Goal: Check status: Check status

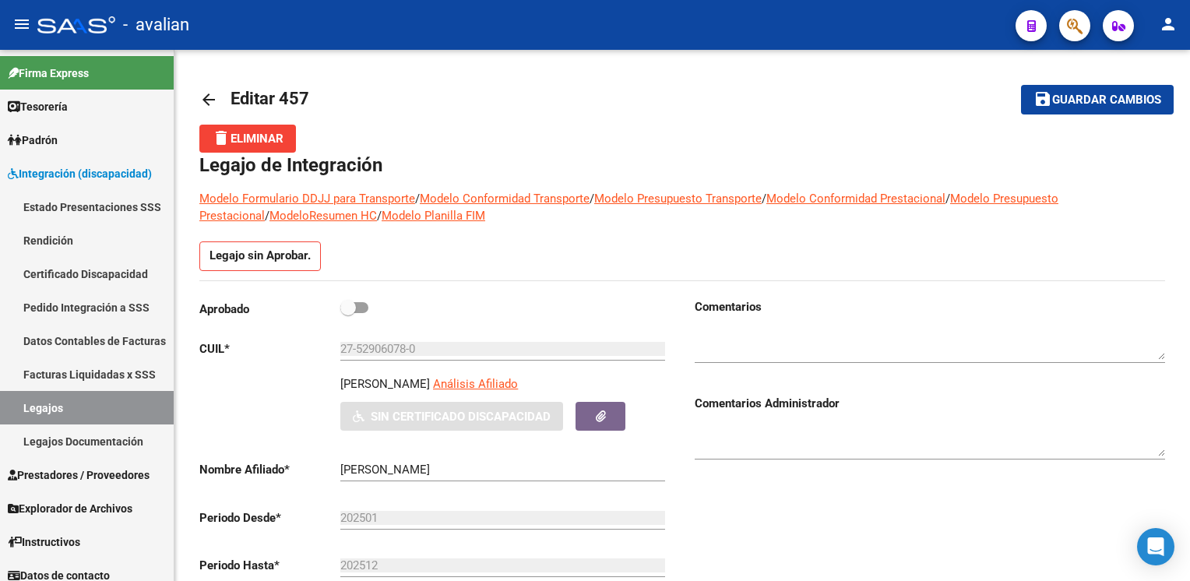
scroll to position [389, 0]
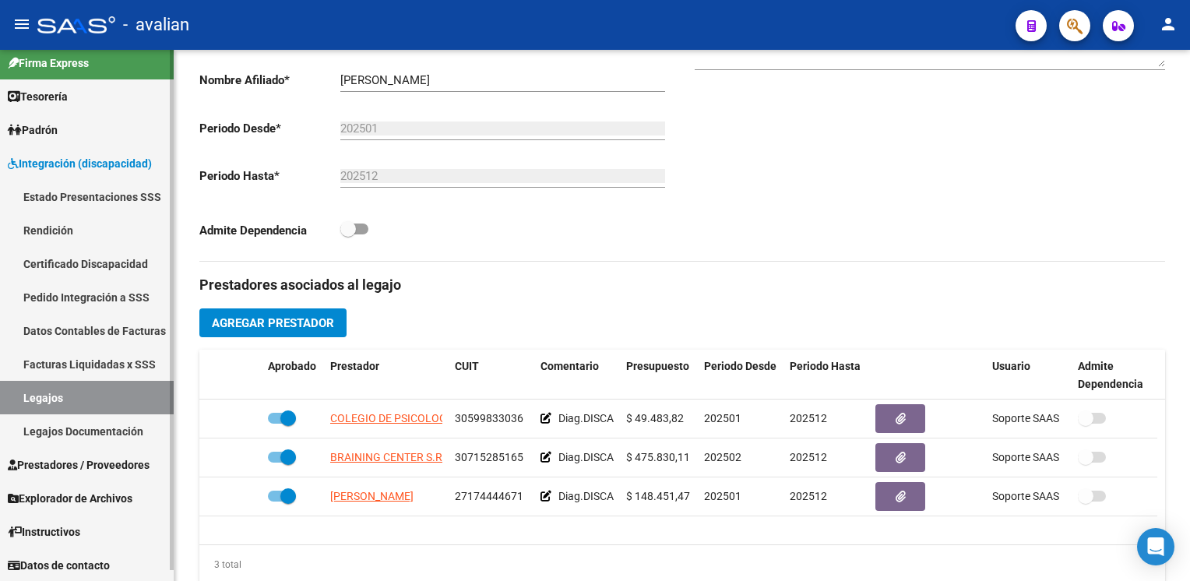
click at [84, 500] on span "Explorador de Archivos" at bounding box center [70, 498] width 125 height 17
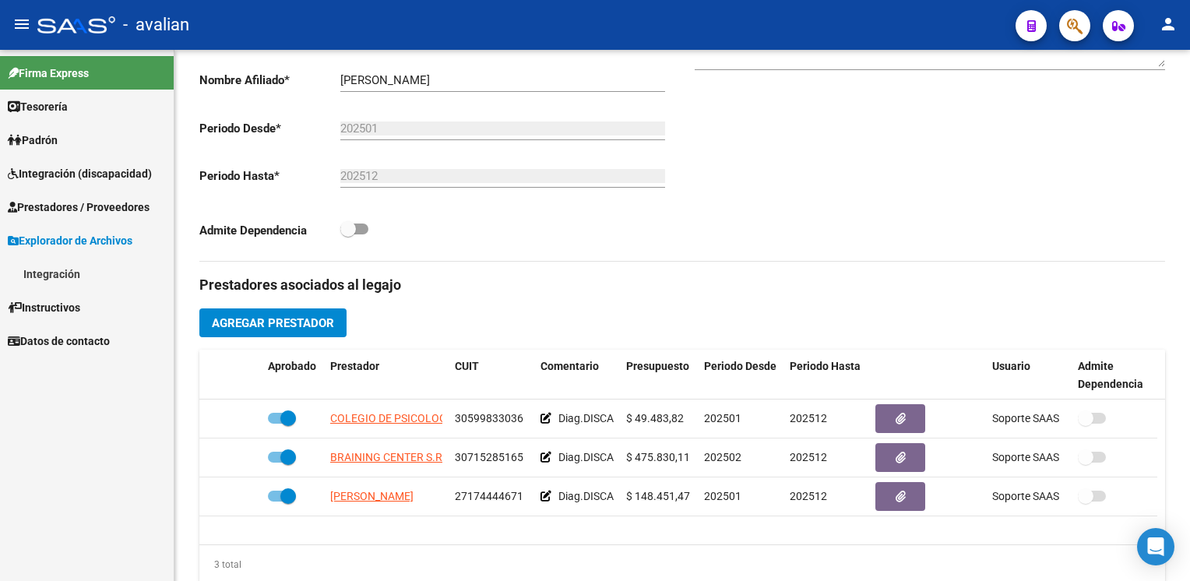
scroll to position [0, 0]
click at [55, 273] on link "Integración" at bounding box center [87, 273] width 174 height 33
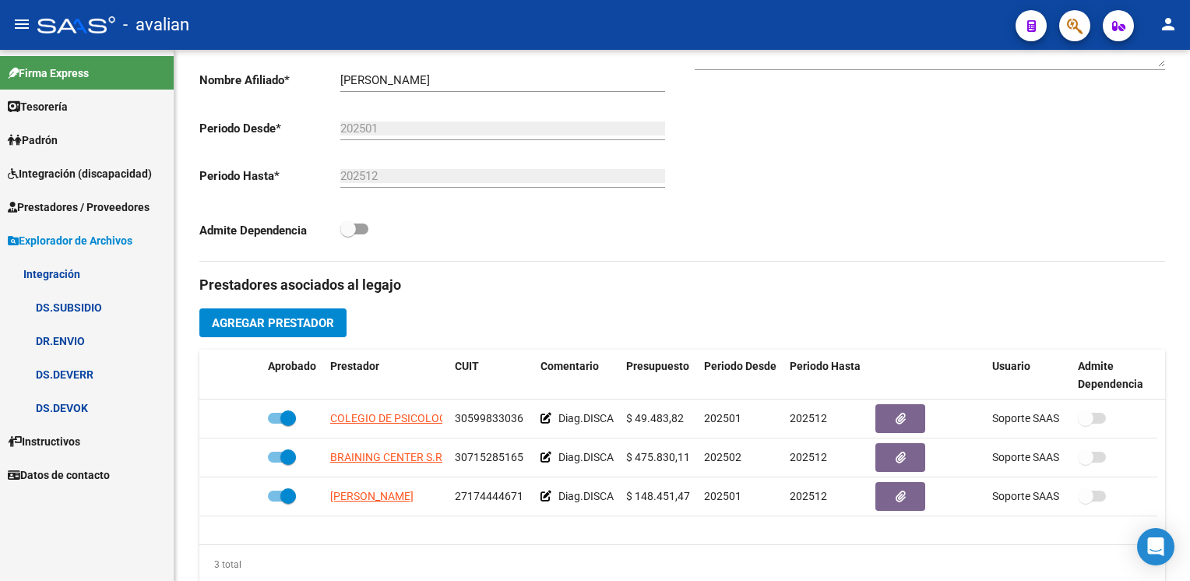
click at [71, 409] on link "DS.DEVOK" at bounding box center [87, 407] width 174 height 33
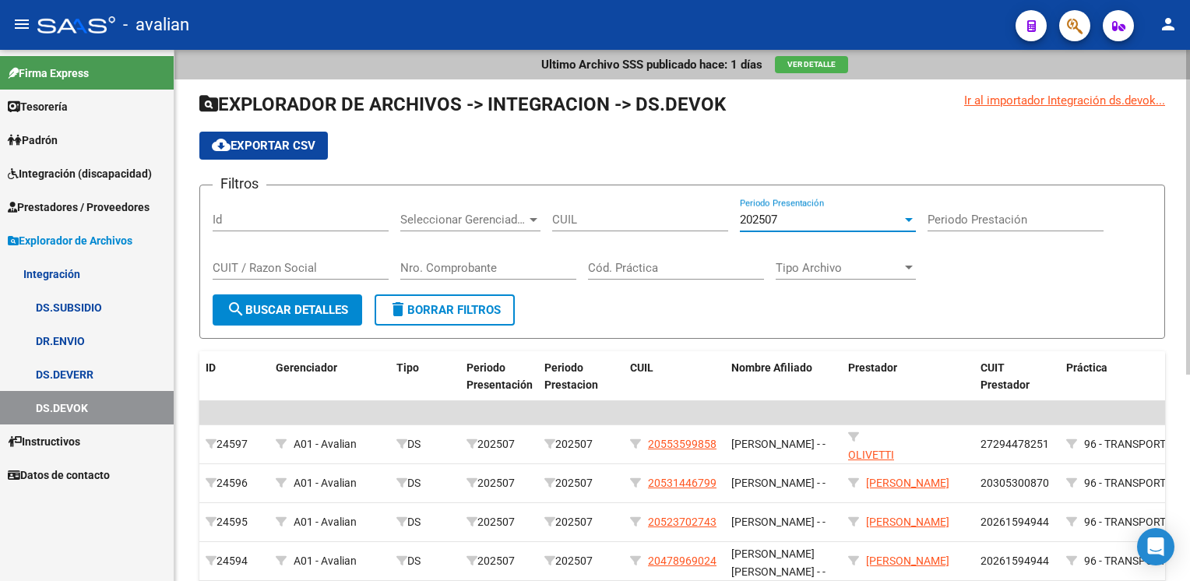
click at [904, 215] on div at bounding box center [909, 219] width 14 height 12
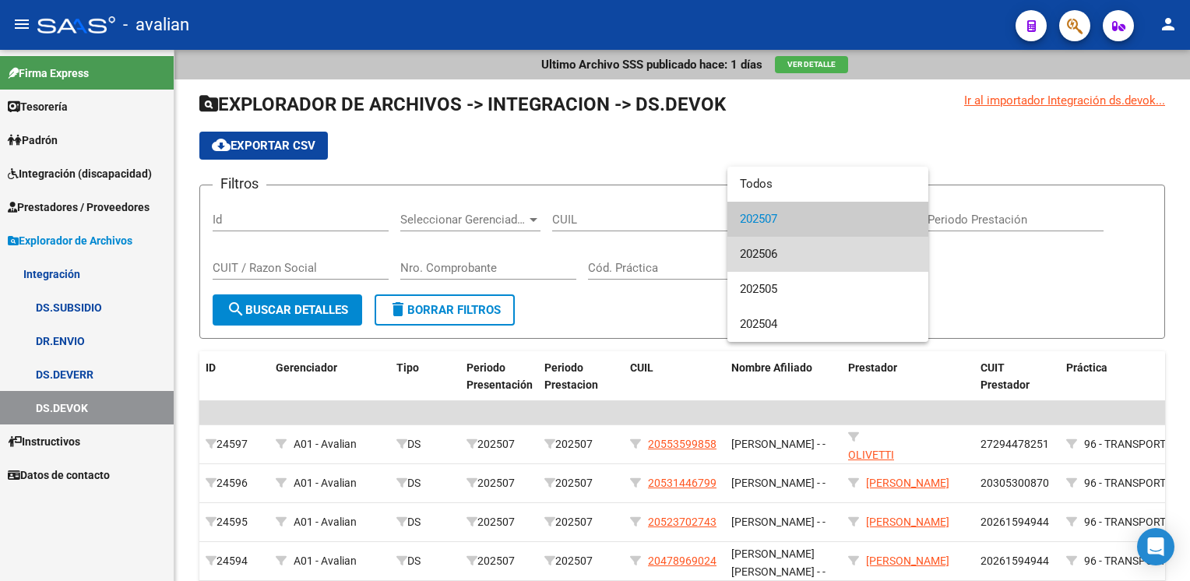
click at [842, 251] on span "202506" at bounding box center [828, 254] width 176 height 35
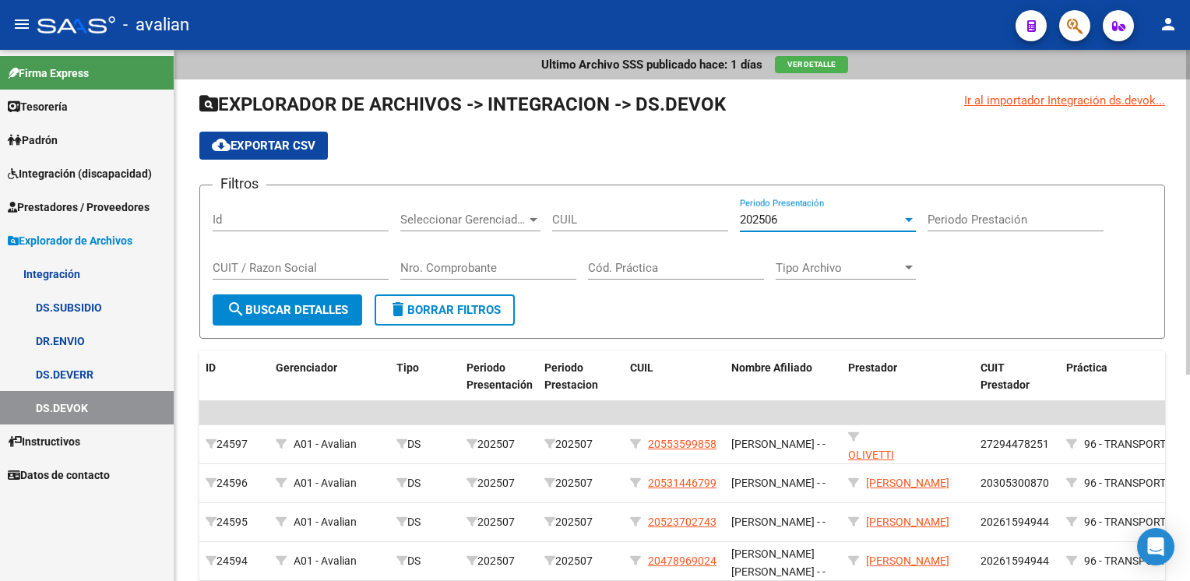
click at [610, 223] on input "CUIL" at bounding box center [640, 220] width 176 height 14
paste input "20-54831911-1"
type input "20-54831911-1"
click at [304, 318] on button "search Buscar Detalles" at bounding box center [287, 309] width 149 height 31
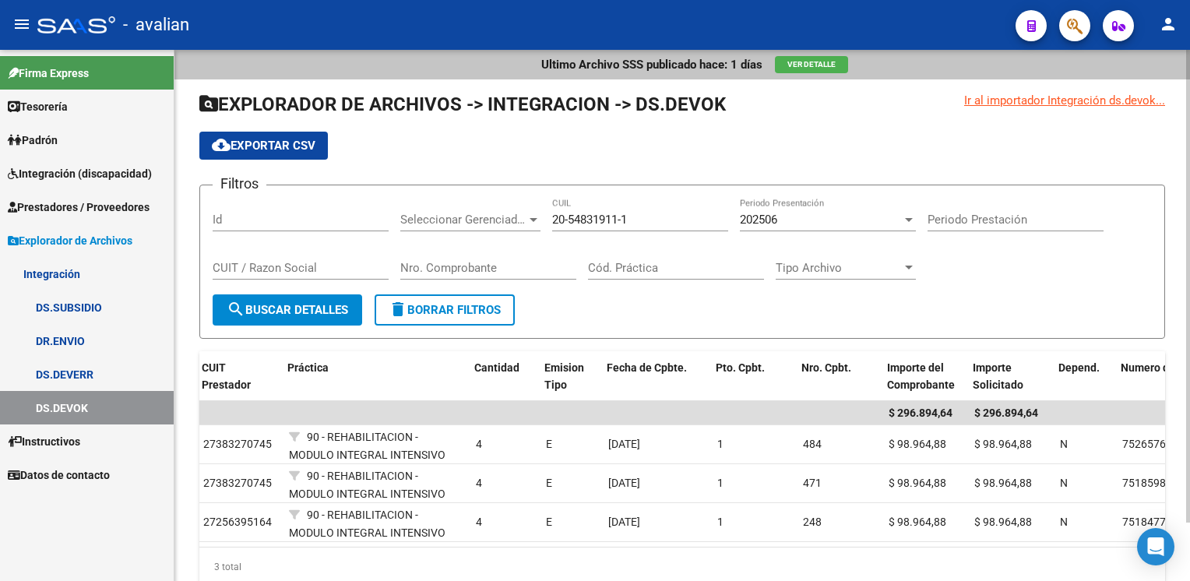
scroll to position [0, 779]
click at [103, 216] on link "Prestadores / Proveedores" at bounding box center [87, 206] width 174 height 33
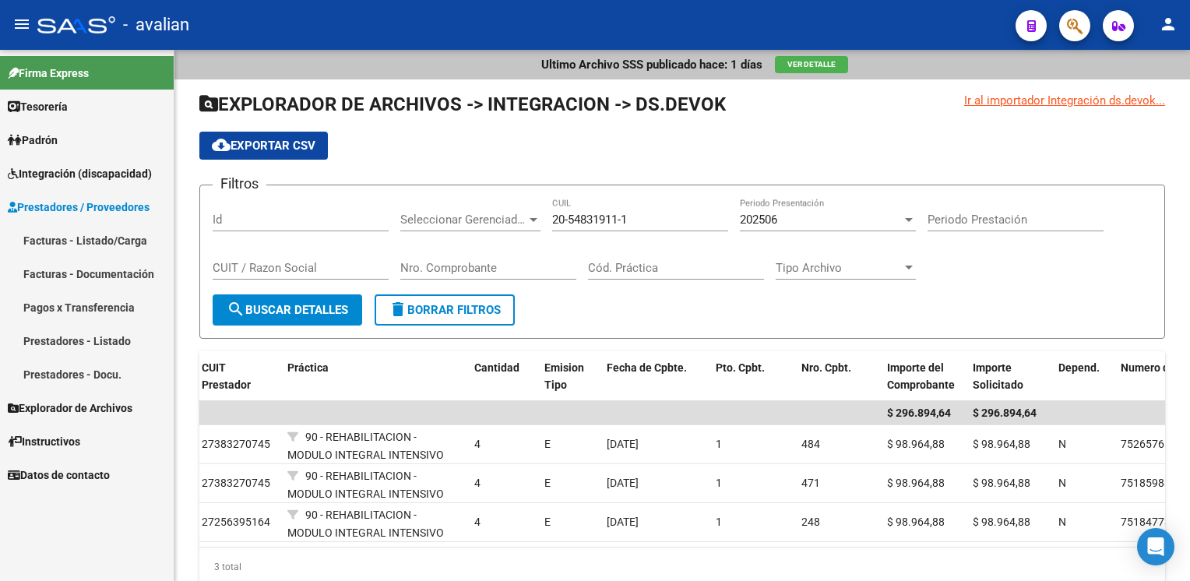
click at [90, 182] on link "Integración (discapacidad)" at bounding box center [87, 172] width 174 height 33
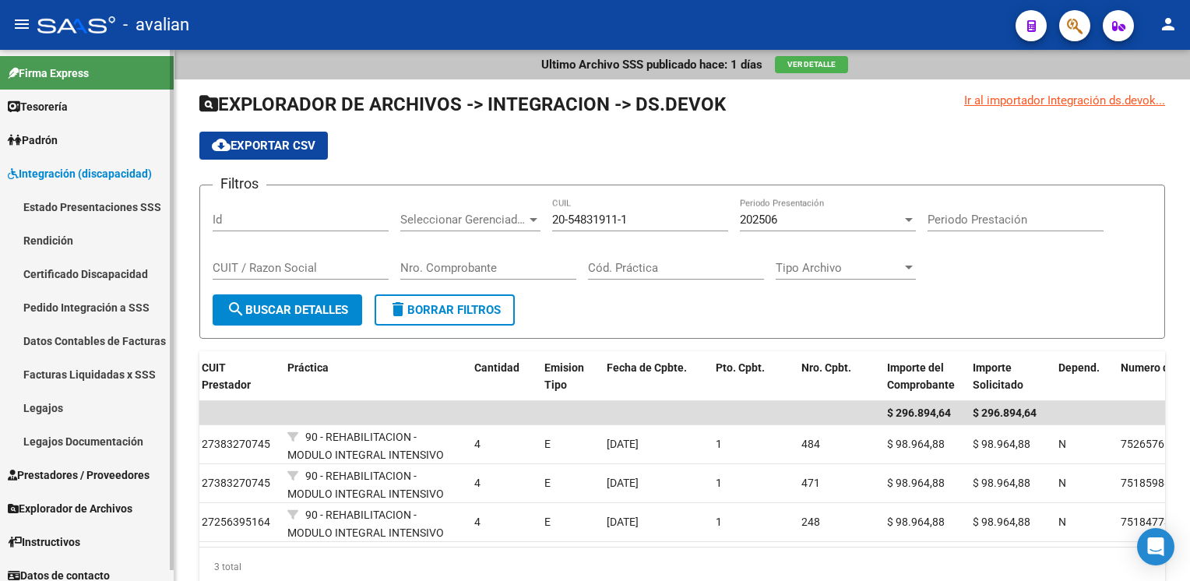
click at [35, 402] on link "Legajos" at bounding box center [87, 407] width 174 height 33
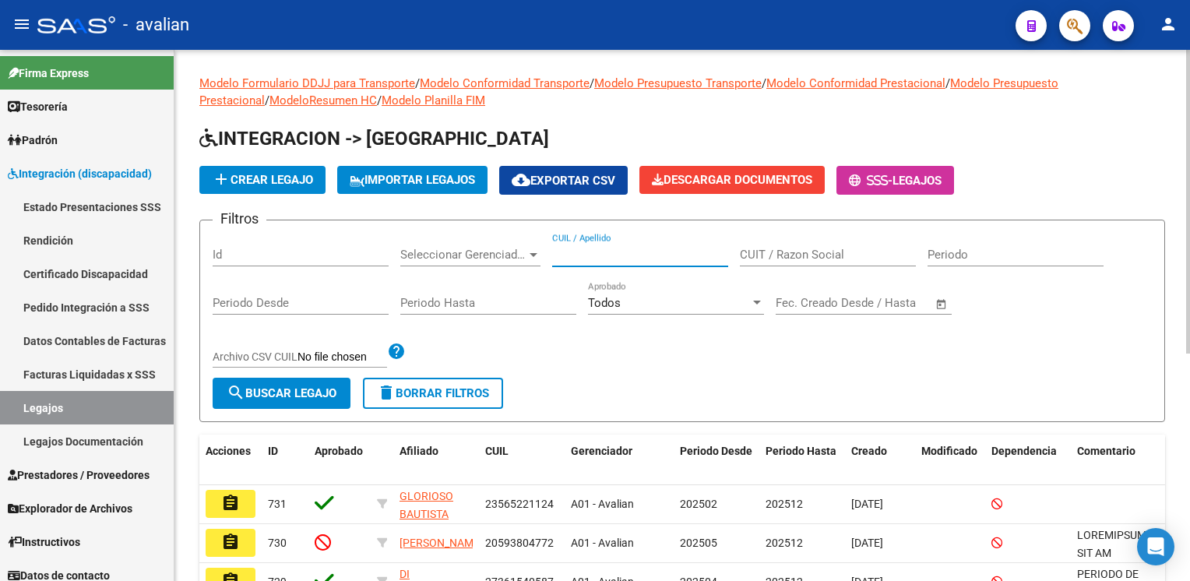
click at [635, 248] on input "CUIL / Apellido" at bounding box center [640, 255] width 176 height 14
paste input "27472873720"
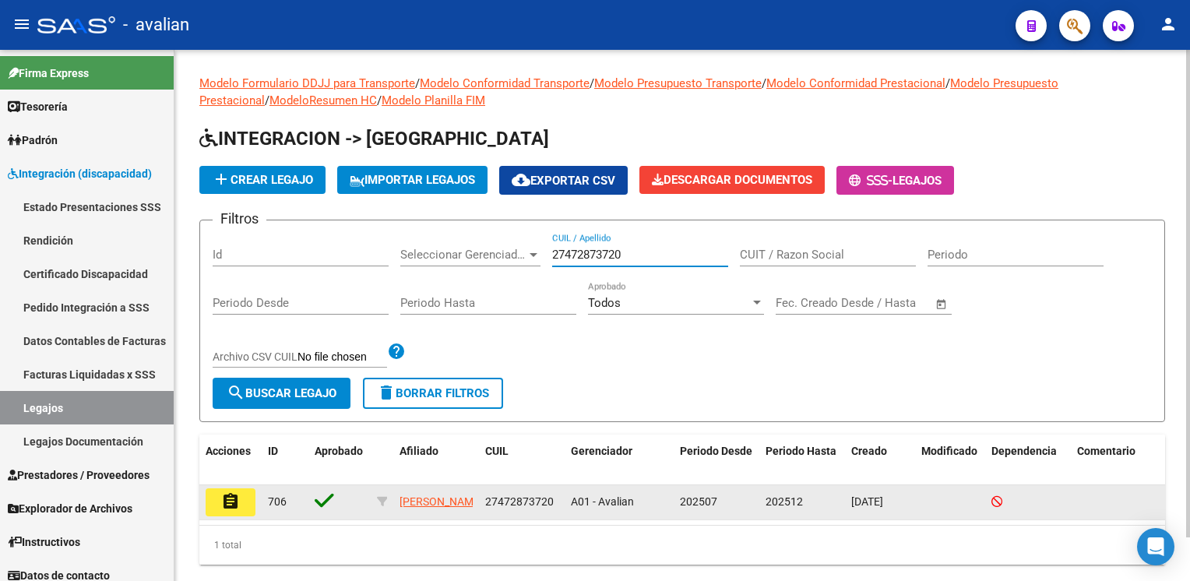
type input "27472873720"
click at [228, 509] on mat-icon "assignment" at bounding box center [230, 501] width 19 height 19
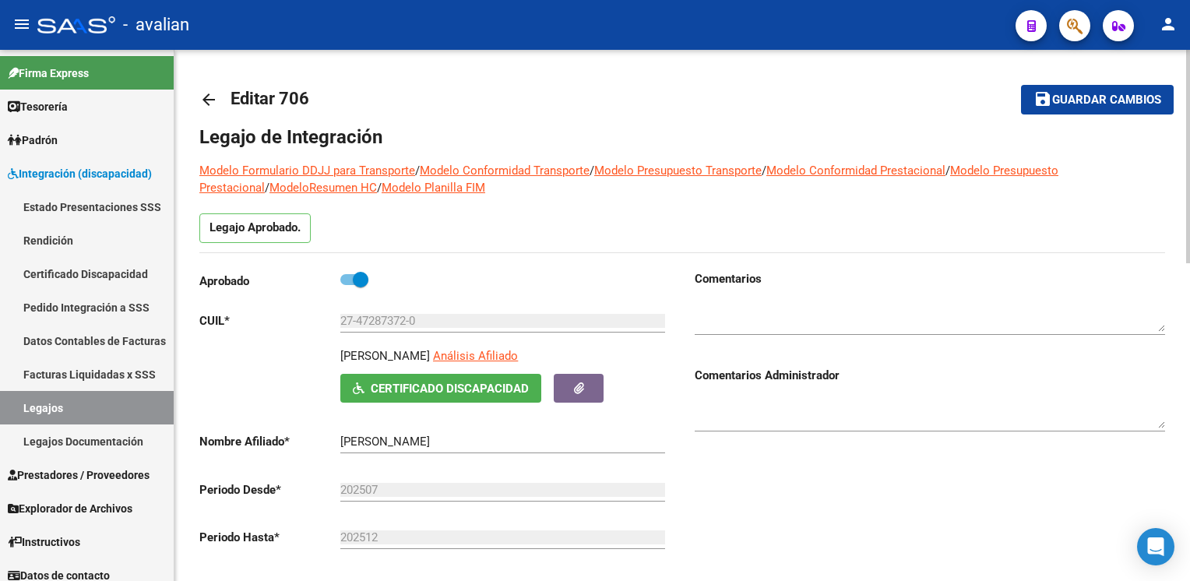
click at [207, 104] on mat-icon "arrow_back" at bounding box center [208, 99] width 19 height 19
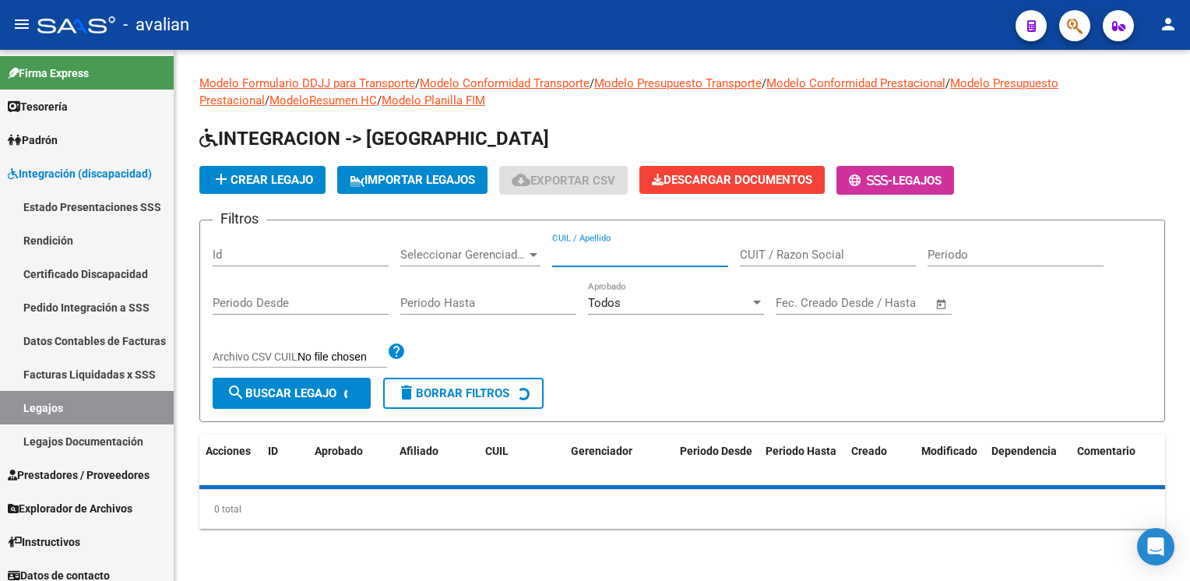
click at [676, 260] on input "CUIL / Apellido" at bounding box center [640, 255] width 176 height 14
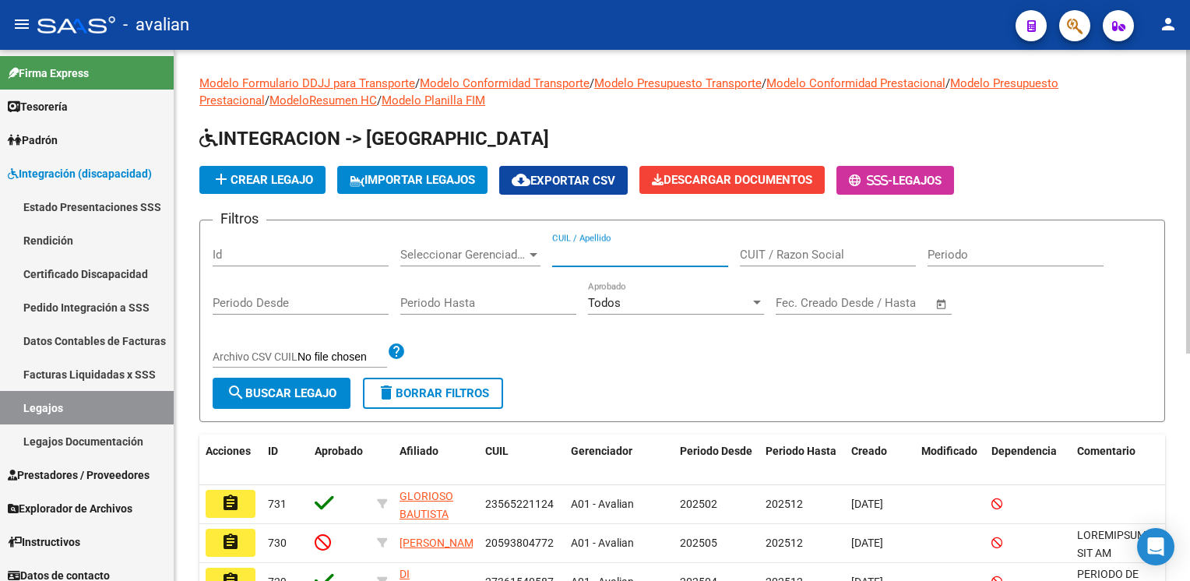
paste input "20548319111"
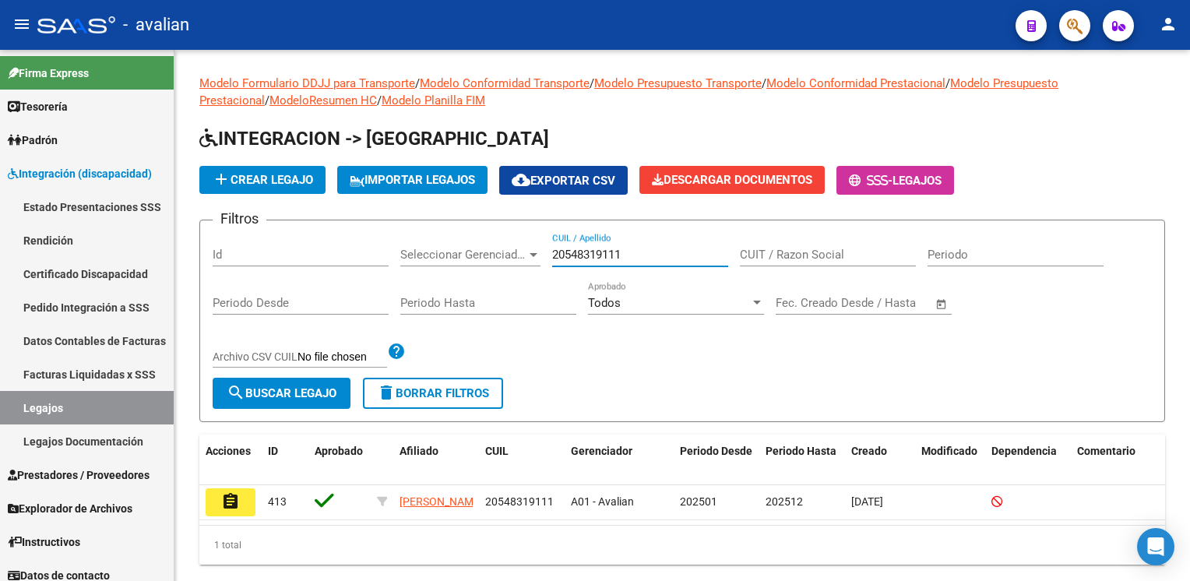
type input "20548319111"
click at [244, 494] on button "assignment" at bounding box center [231, 502] width 50 height 28
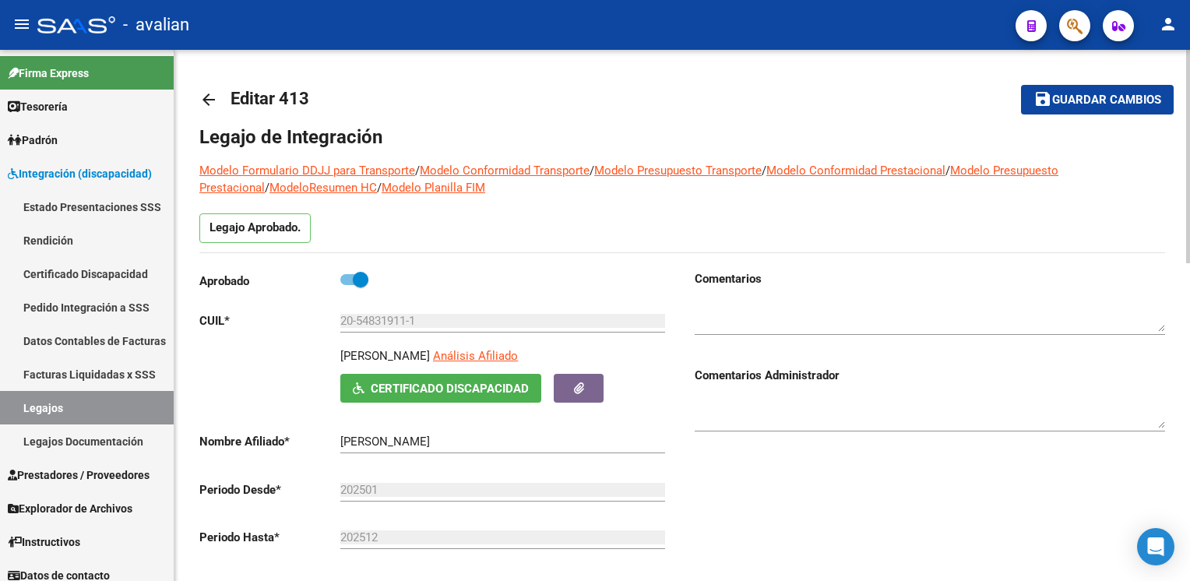
click at [205, 100] on mat-icon "arrow_back" at bounding box center [208, 99] width 19 height 19
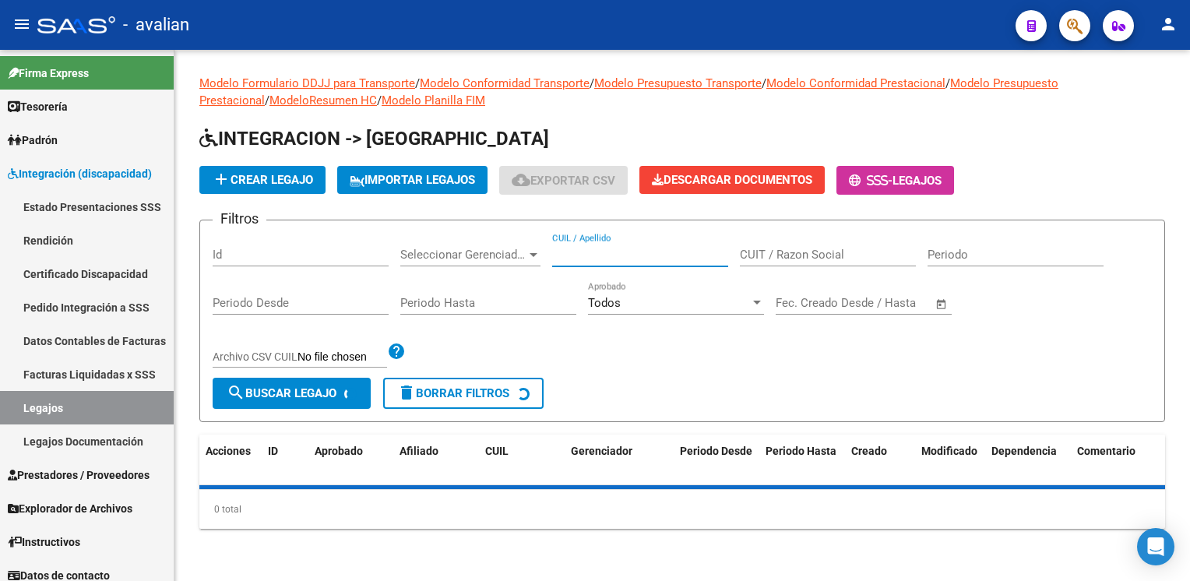
click at [605, 249] on input "CUIL / Apellido" at bounding box center [640, 255] width 176 height 14
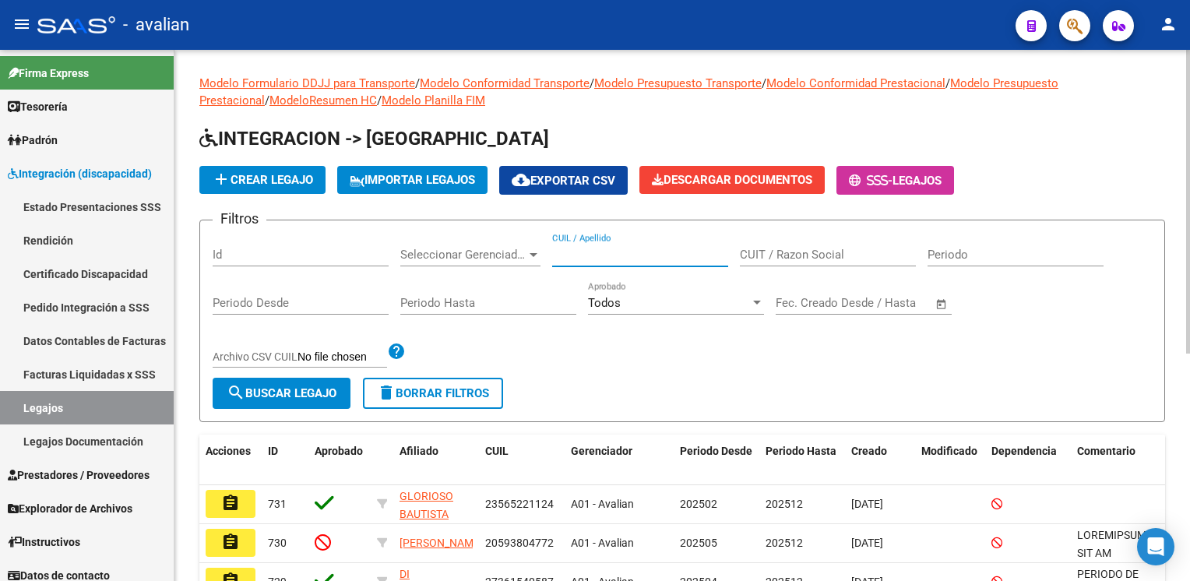
paste input "20445528499"
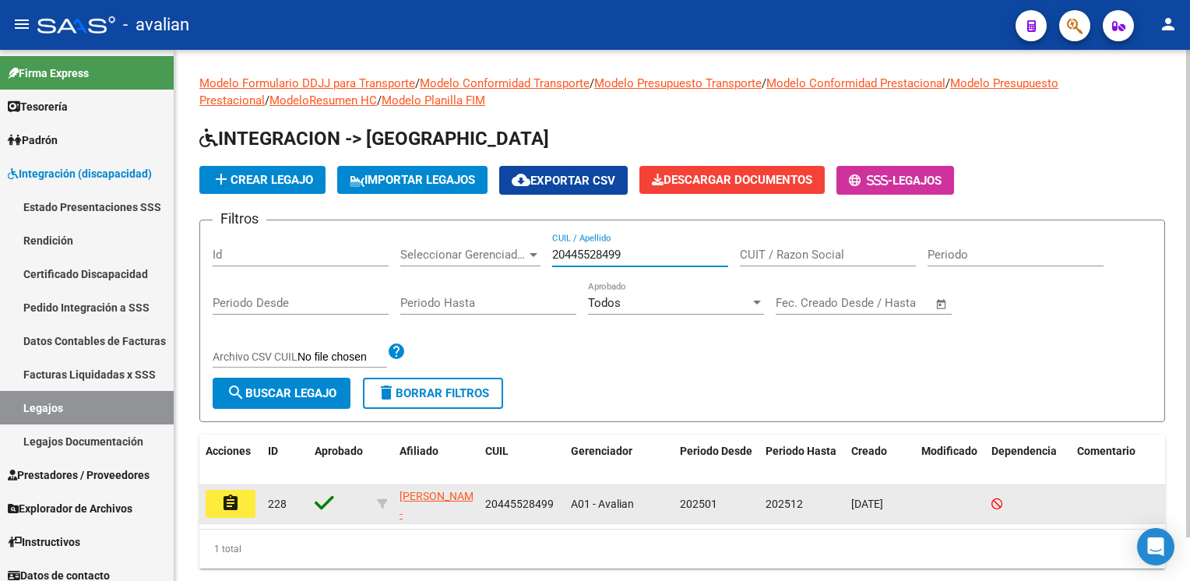
type input "20445528499"
click at [240, 494] on button "assignment" at bounding box center [231, 504] width 50 height 28
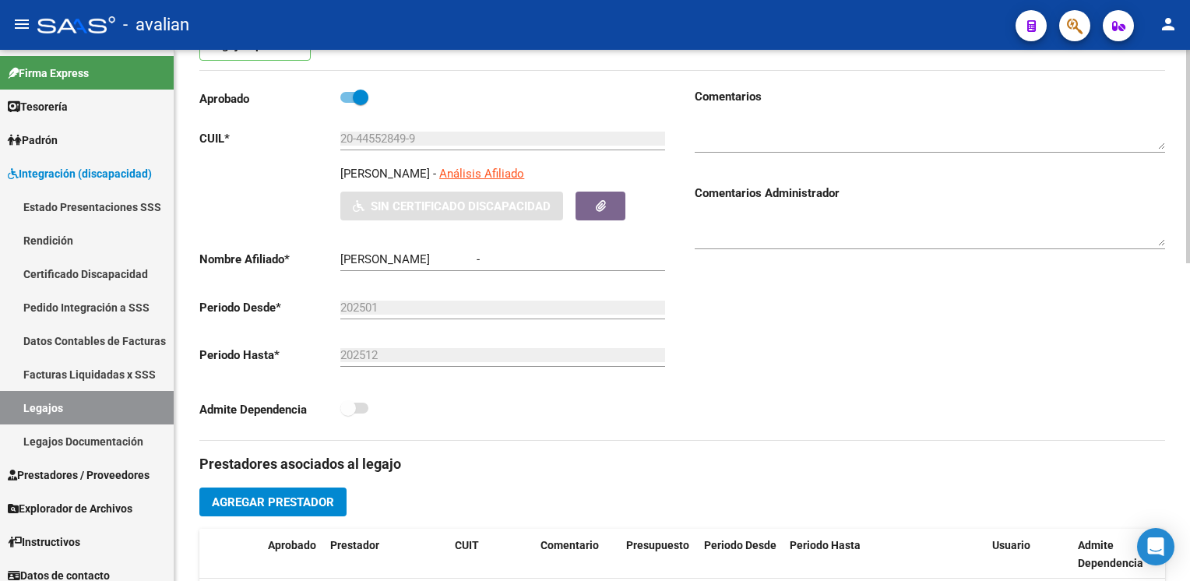
type input "[PERSON_NAME]"
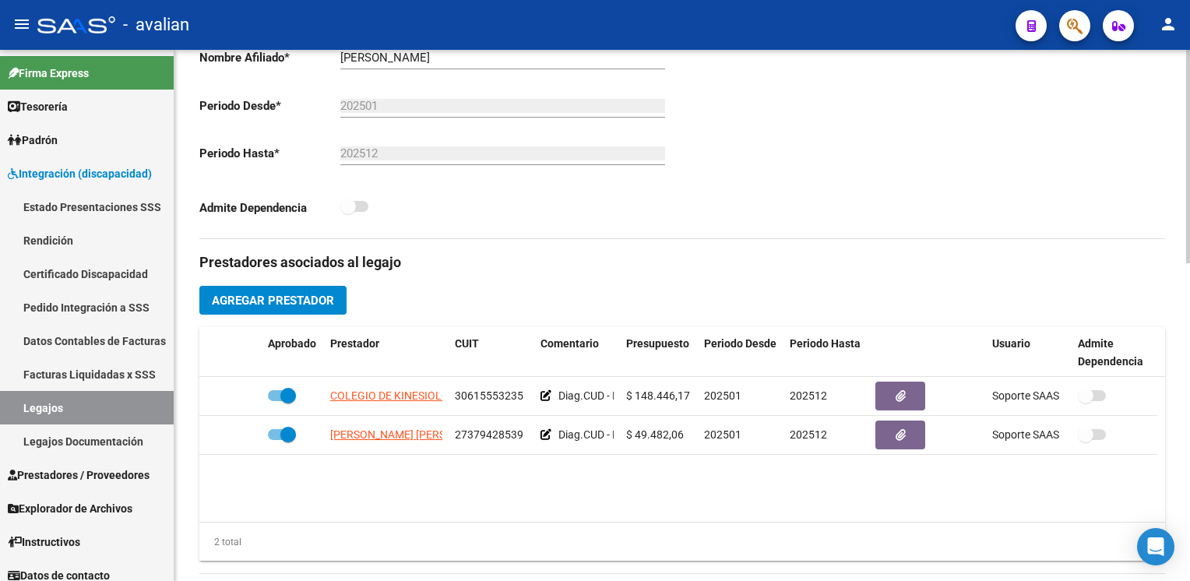
scroll to position [389, 0]
